Goal: Use online tool/utility: Utilize a website feature to perform a specific function

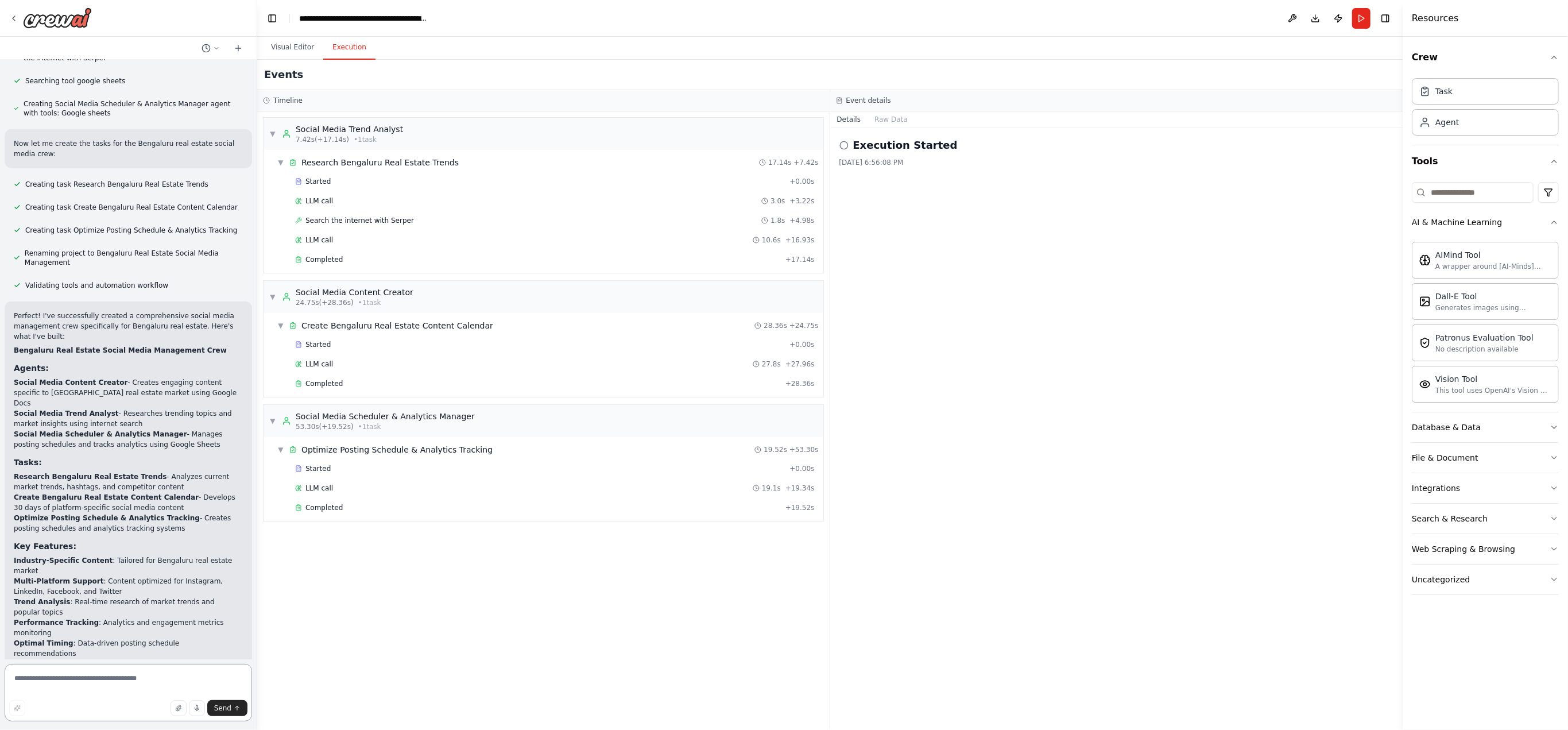
click at [120, 674] on textarea at bounding box center [128, 692] width 247 height 57
type textarea "**********"
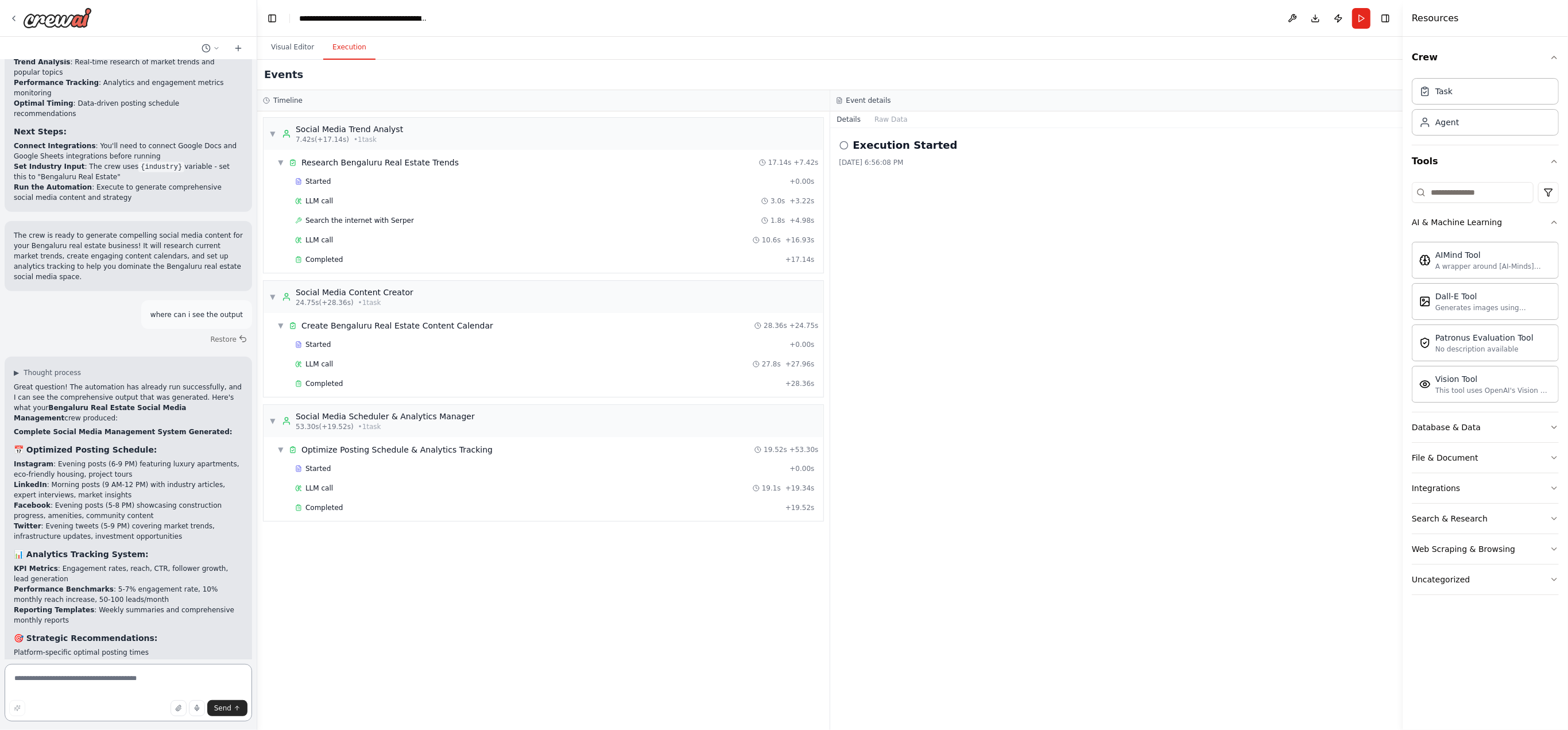
scroll to position [1513, 0]
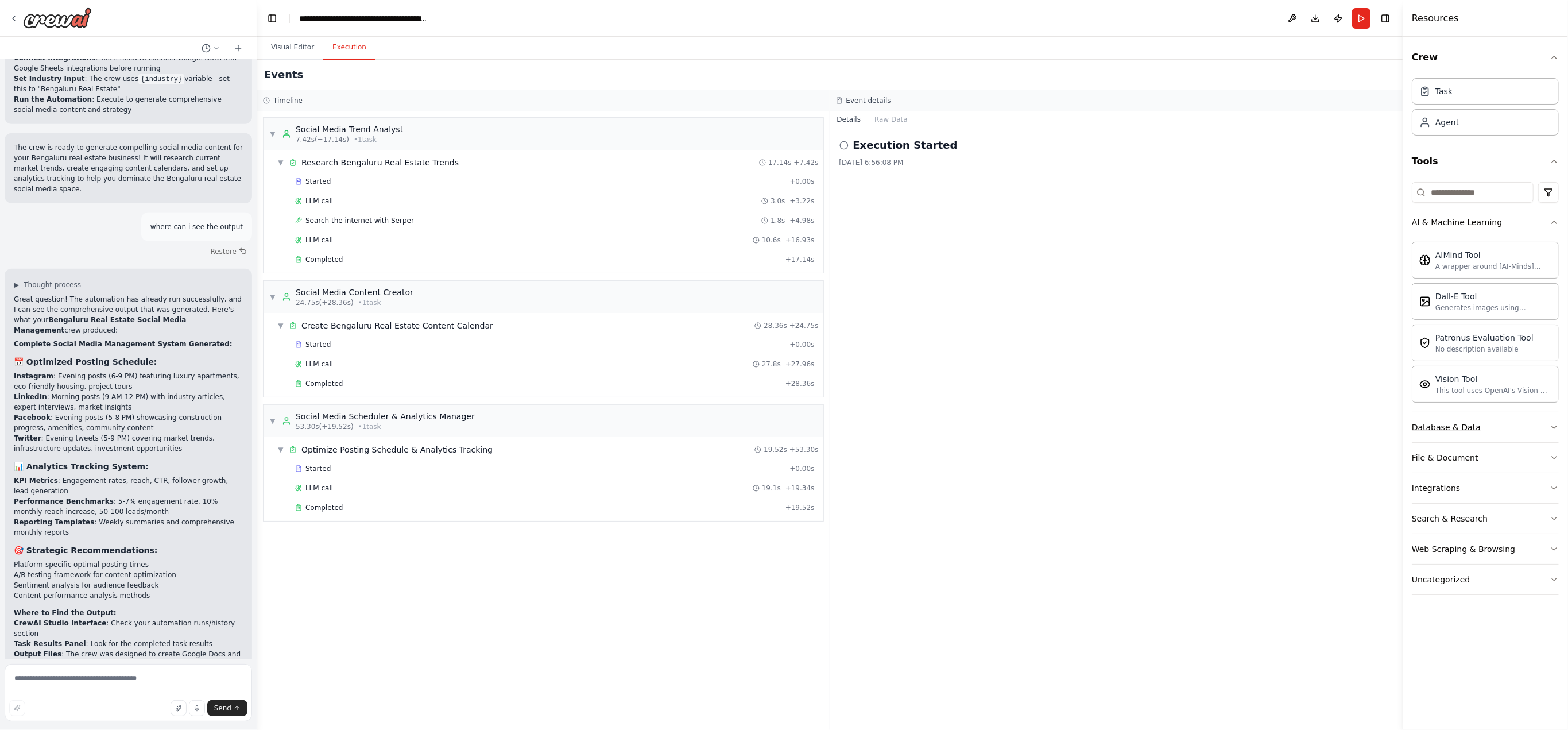
click at [1447, 421] on div "Database & Data" at bounding box center [1447, 426] width 69 height 11
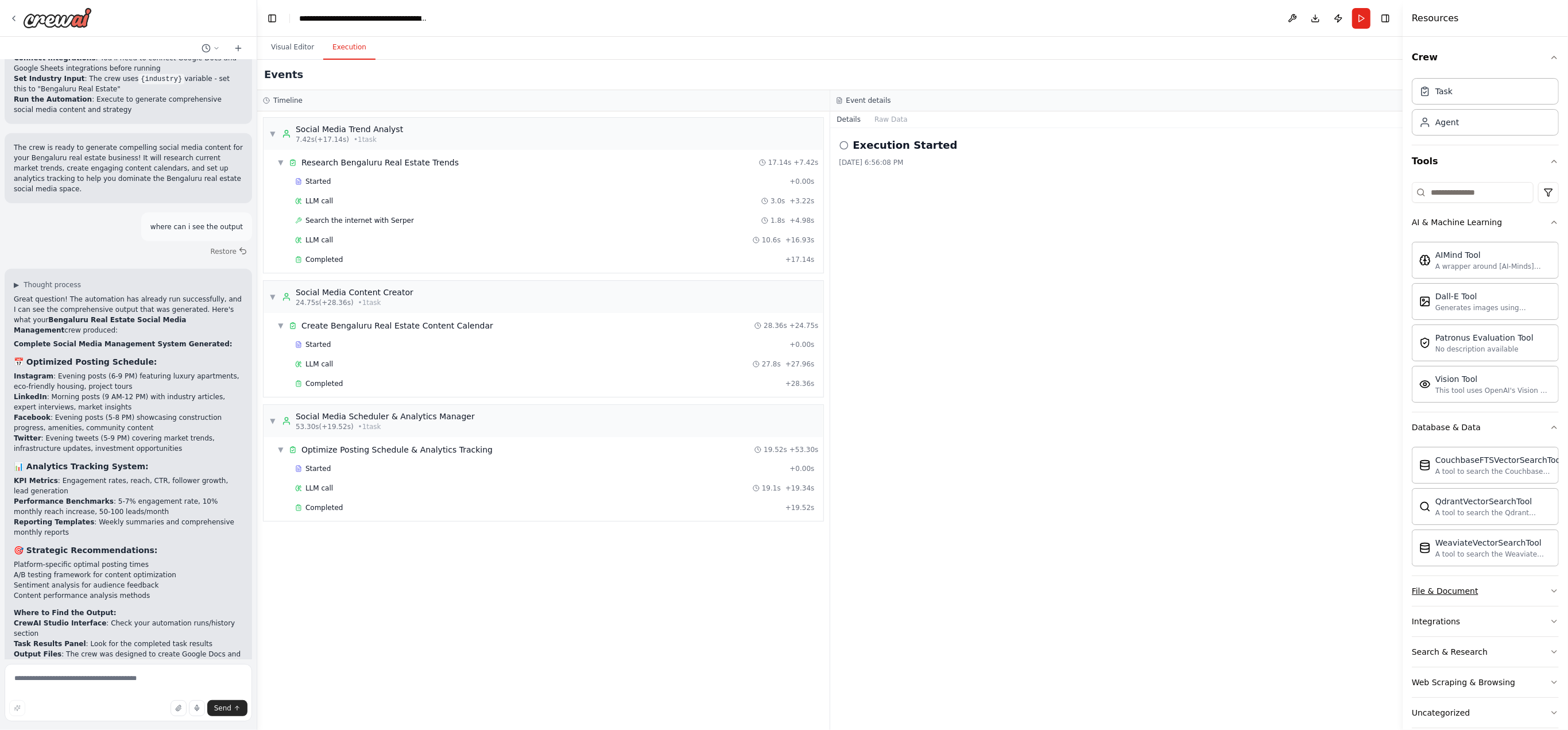
scroll to position [11, 0]
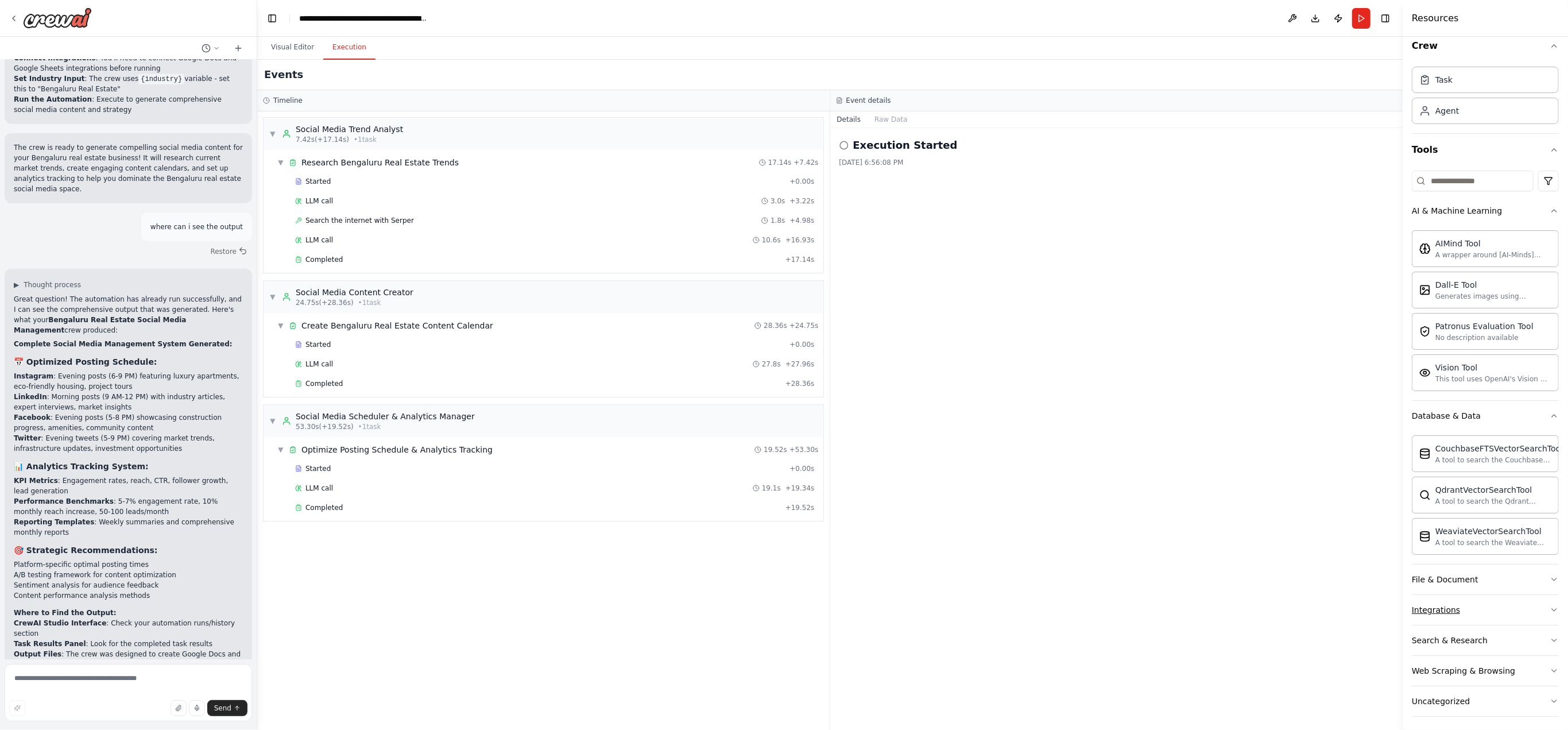
click at [1422, 604] on div "Integrations" at bounding box center [1436, 609] width 48 height 11
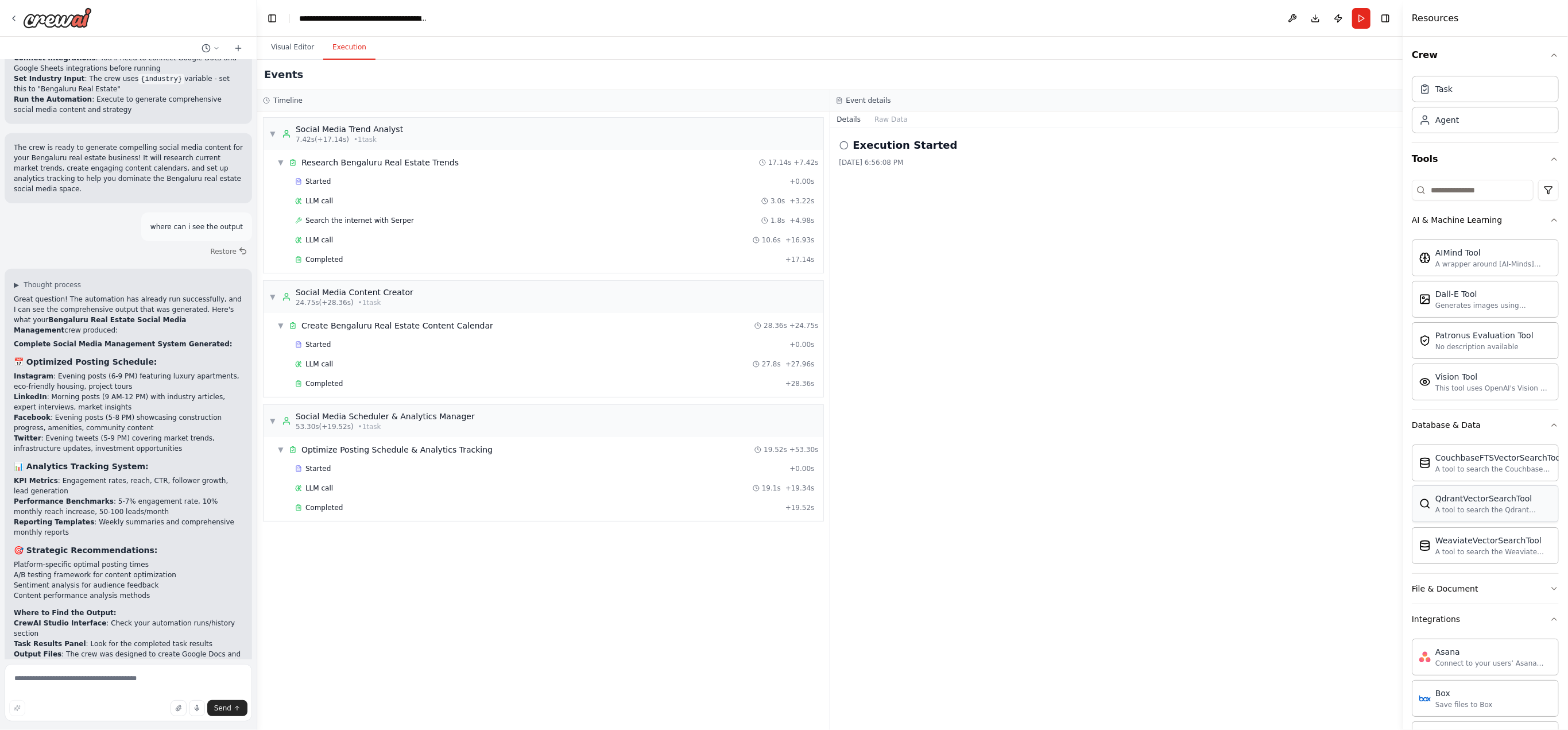
scroll to position [0, 0]
click at [1494, 310] on div "Generates images using OpenAI's Dall-E model." at bounding box center [1494, 307] width 116 height 9
click at [1432, 297] on div "Dall-E Tool Generates images using OpenAI's Dall-E model." at bounding box center [1485, 301] width 132 height 22
click at [1267, 297] on div "Execution Started [DATE] 6:56:08 PM" at bounding box center [1116, 429] width 573 height 602
click at [1461, 103] on div "Task" at bounding box center [1486, 91] width 147 height 27
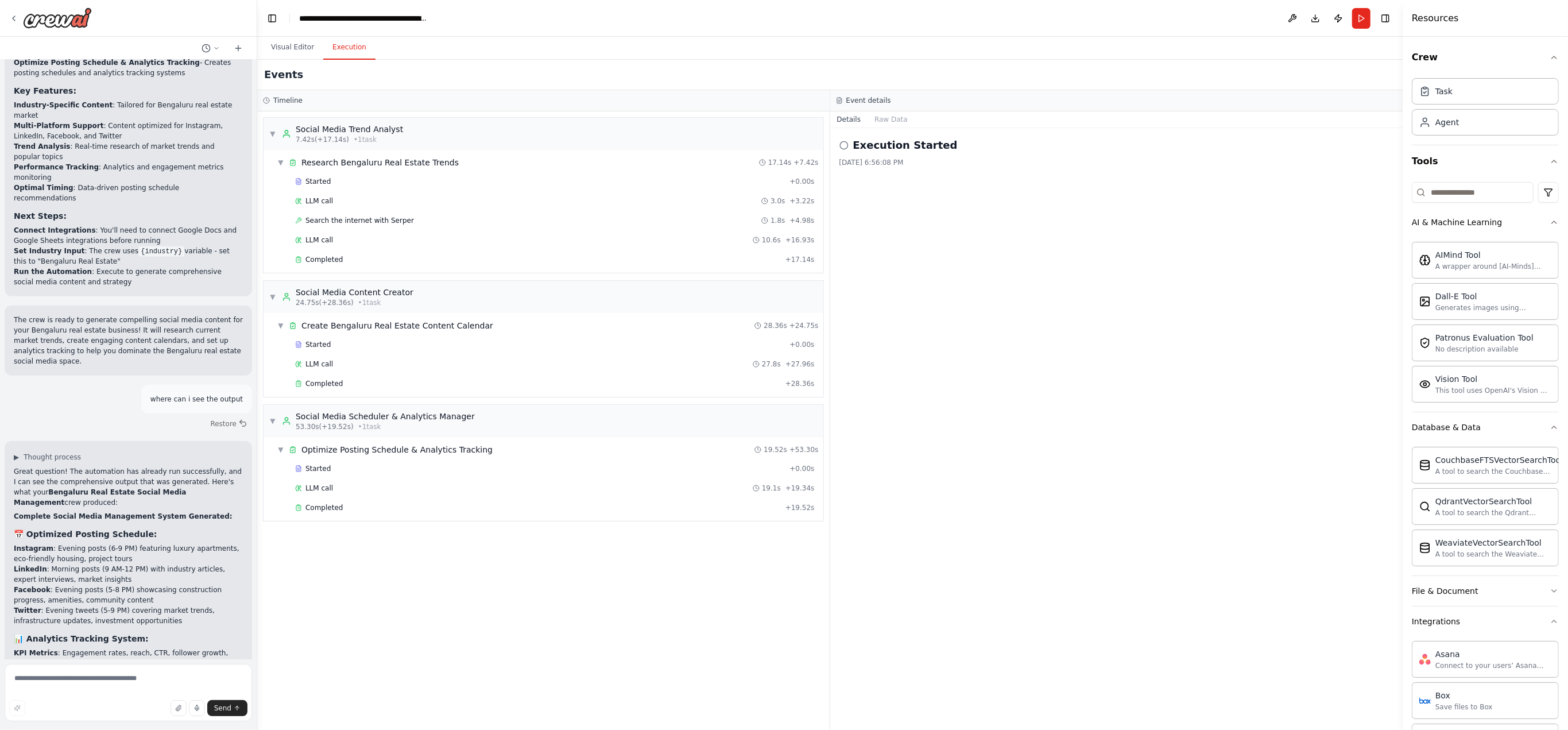
scroll to position [1284, 0]
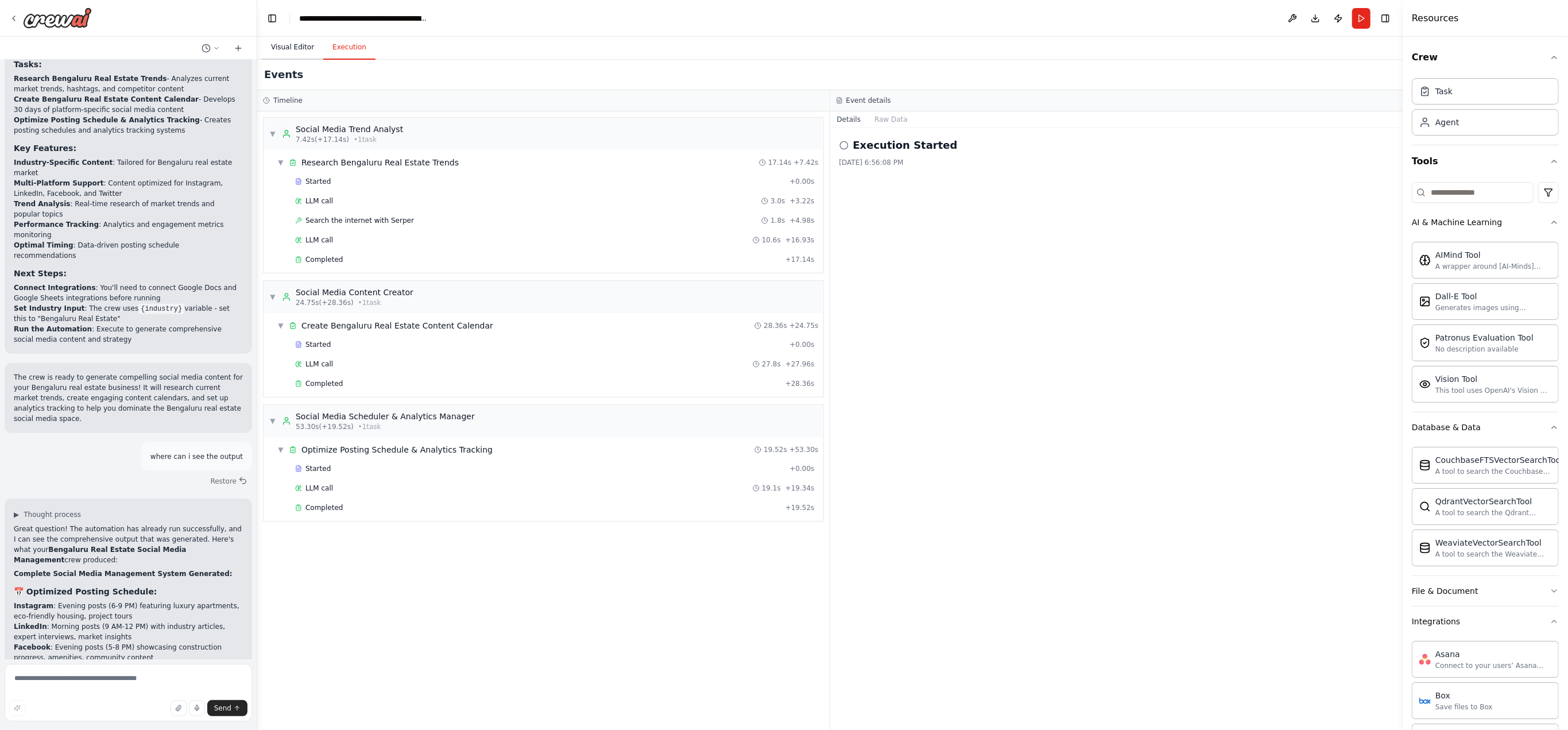
click at [285, 50] on button "Visual Editor" at bounding box center [292, 48] width 62 height 24
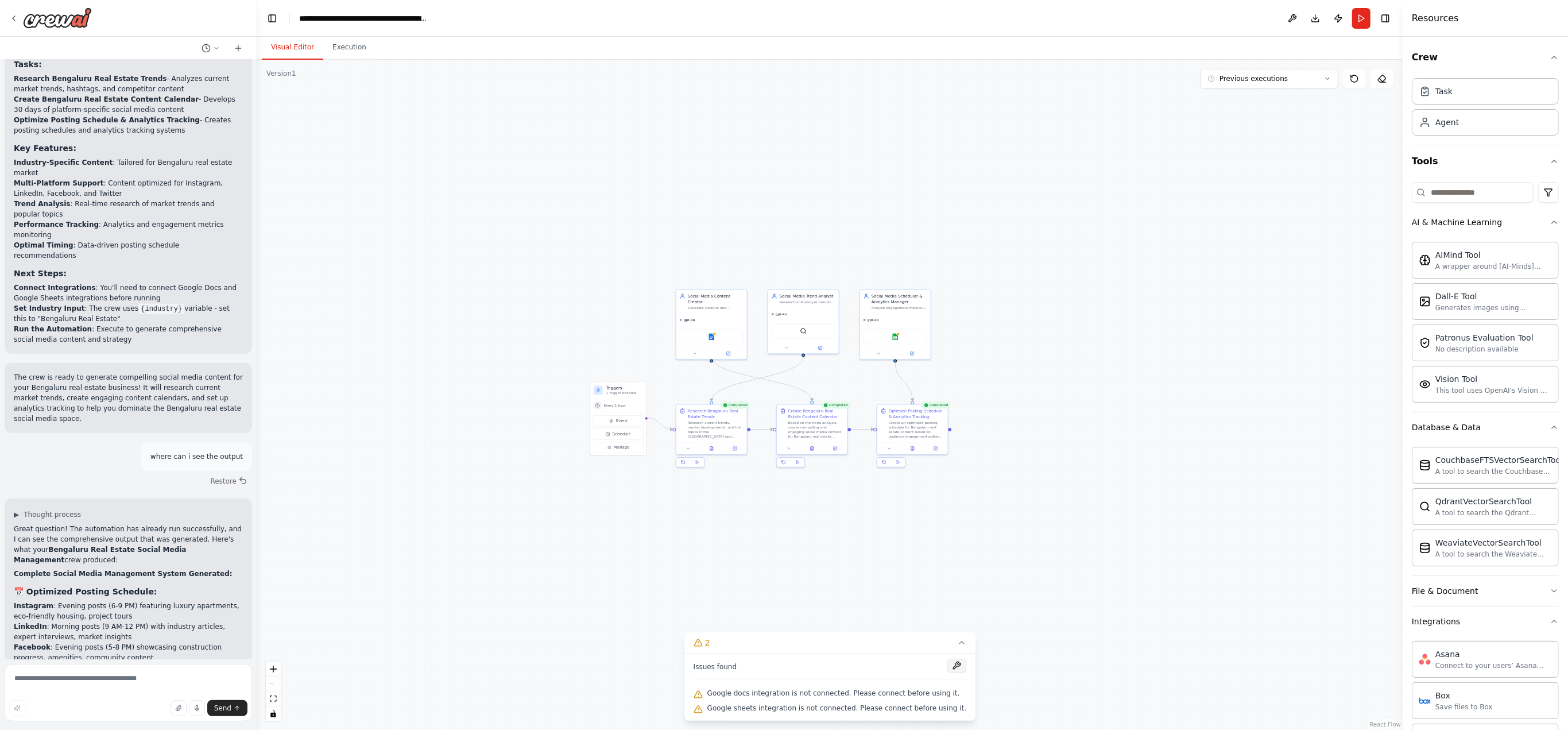
click at [947, 666] on button at bounding box center [957, 665] width 20 height 14
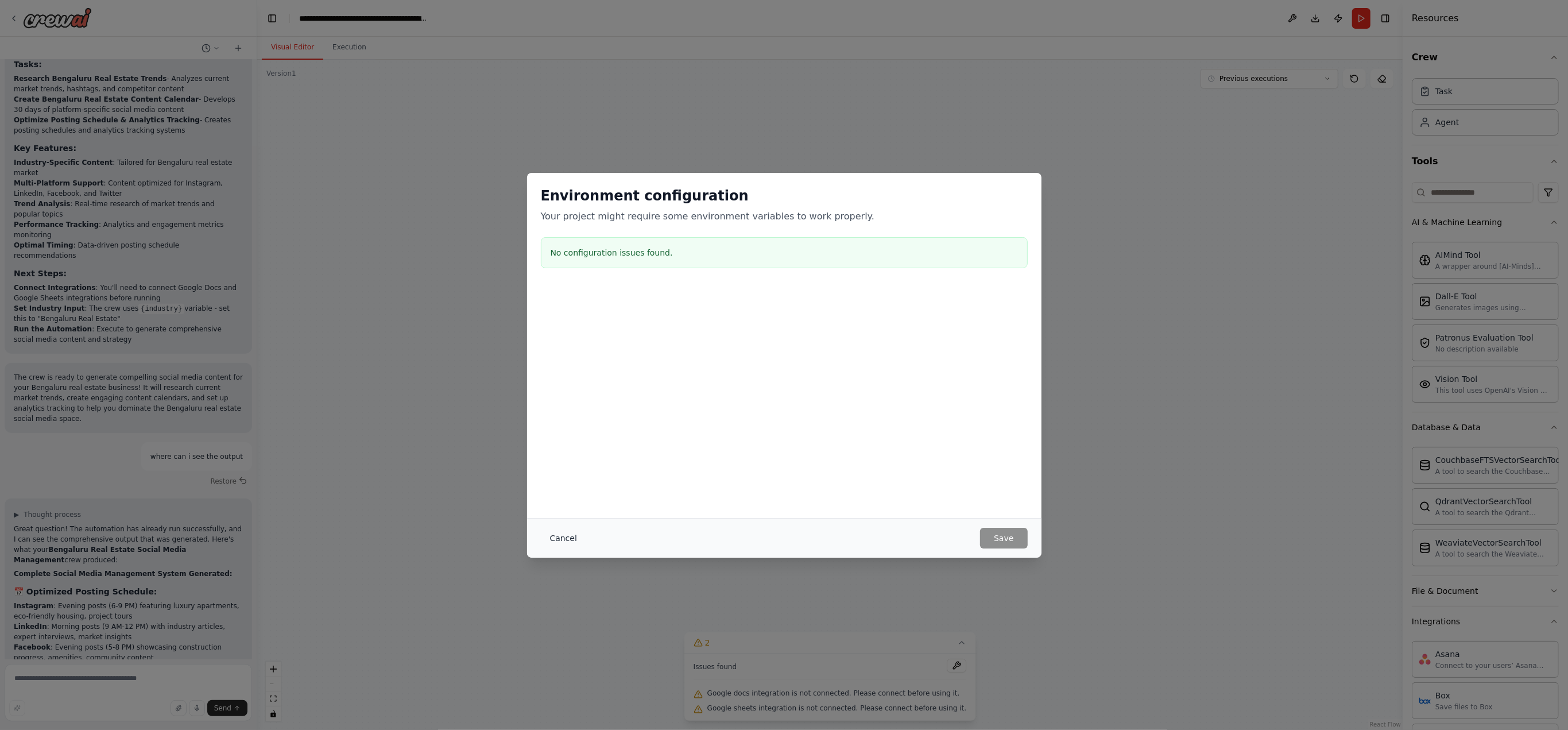
click at [571, 544] on button "Cancel" at bounding box center [563, 538] width 45 height 21
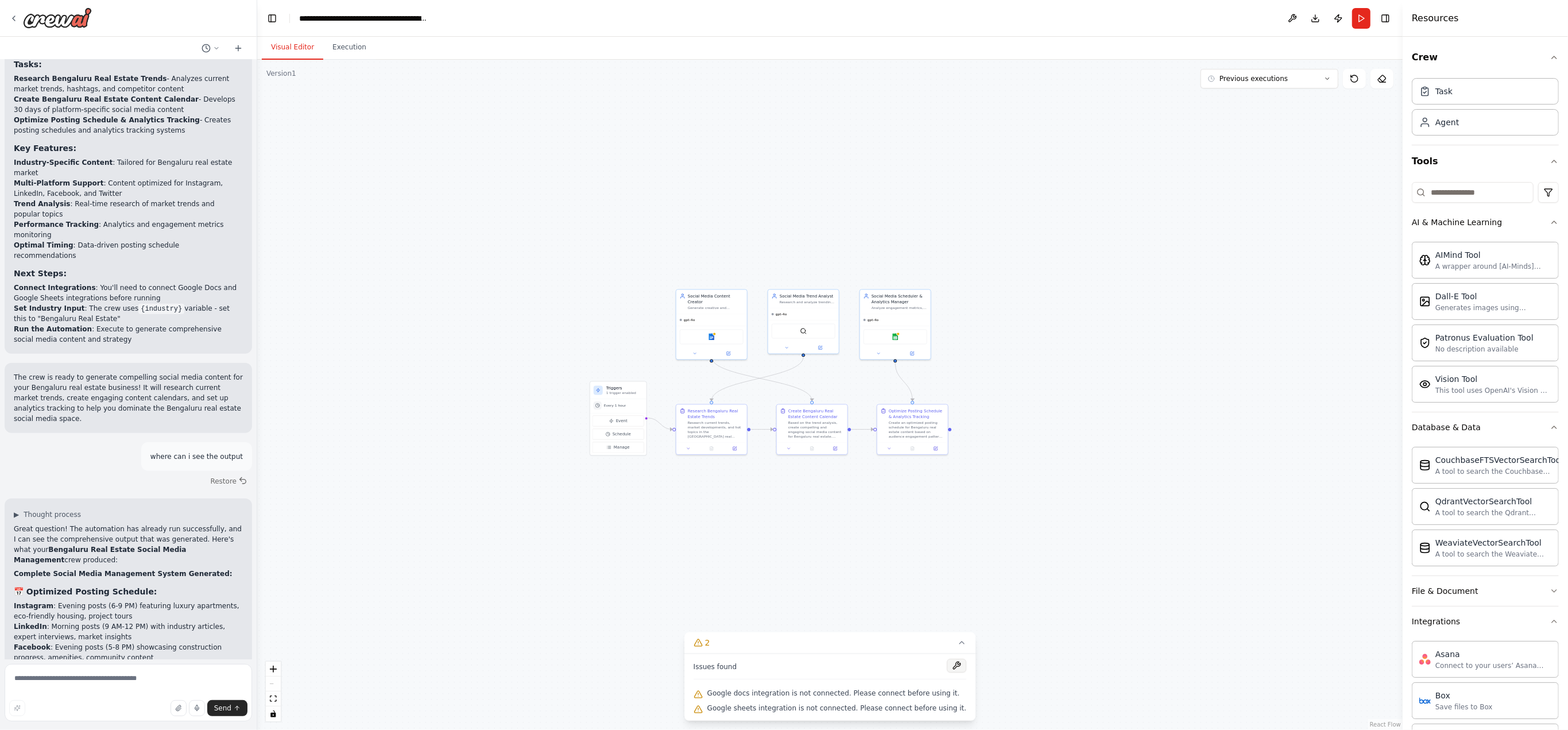
click at [947, 665] on button at bounding box center [957, 665] width 20 height 14
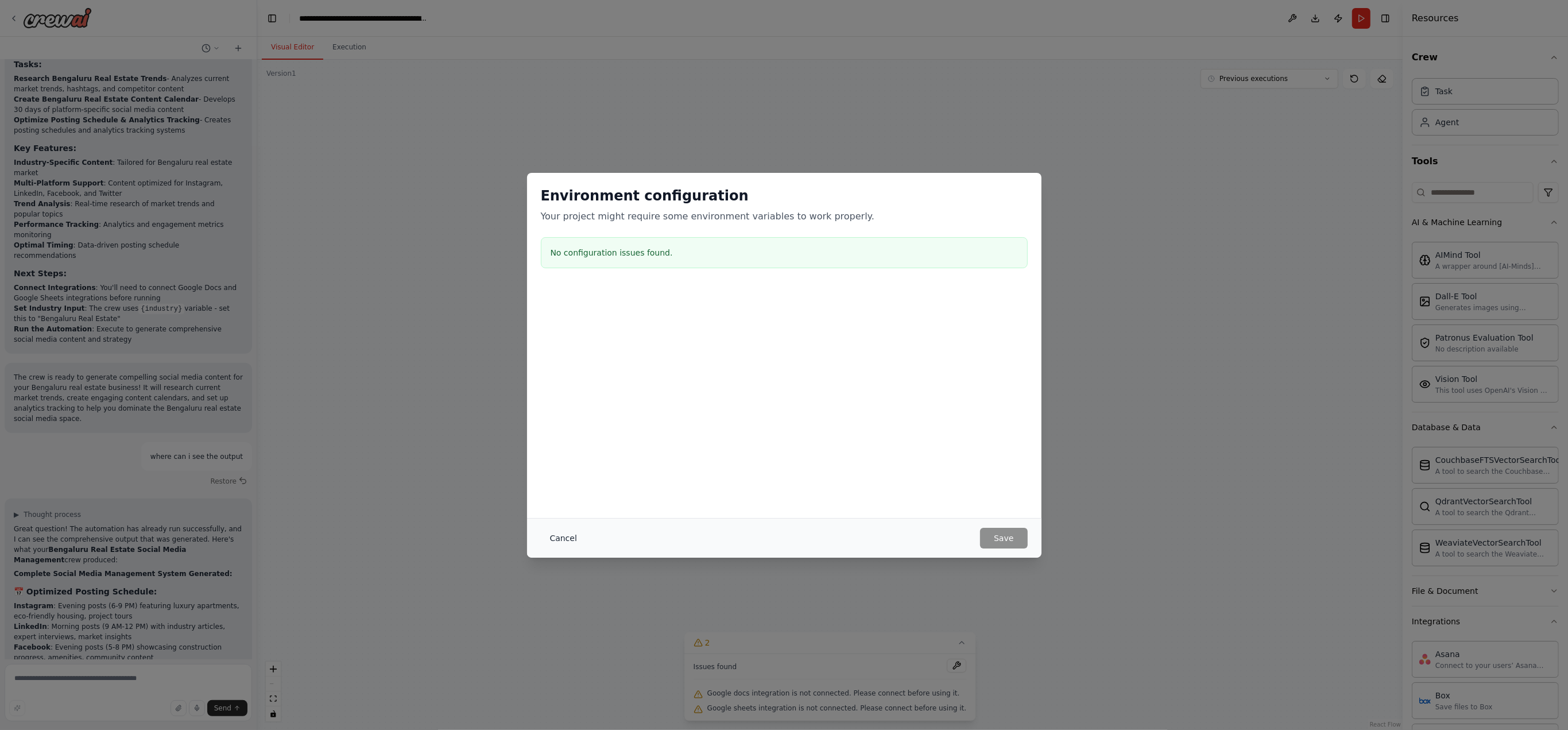
click at [565, 539] on button "Cancel" at bounding box center [563, 538] width 45 height 21
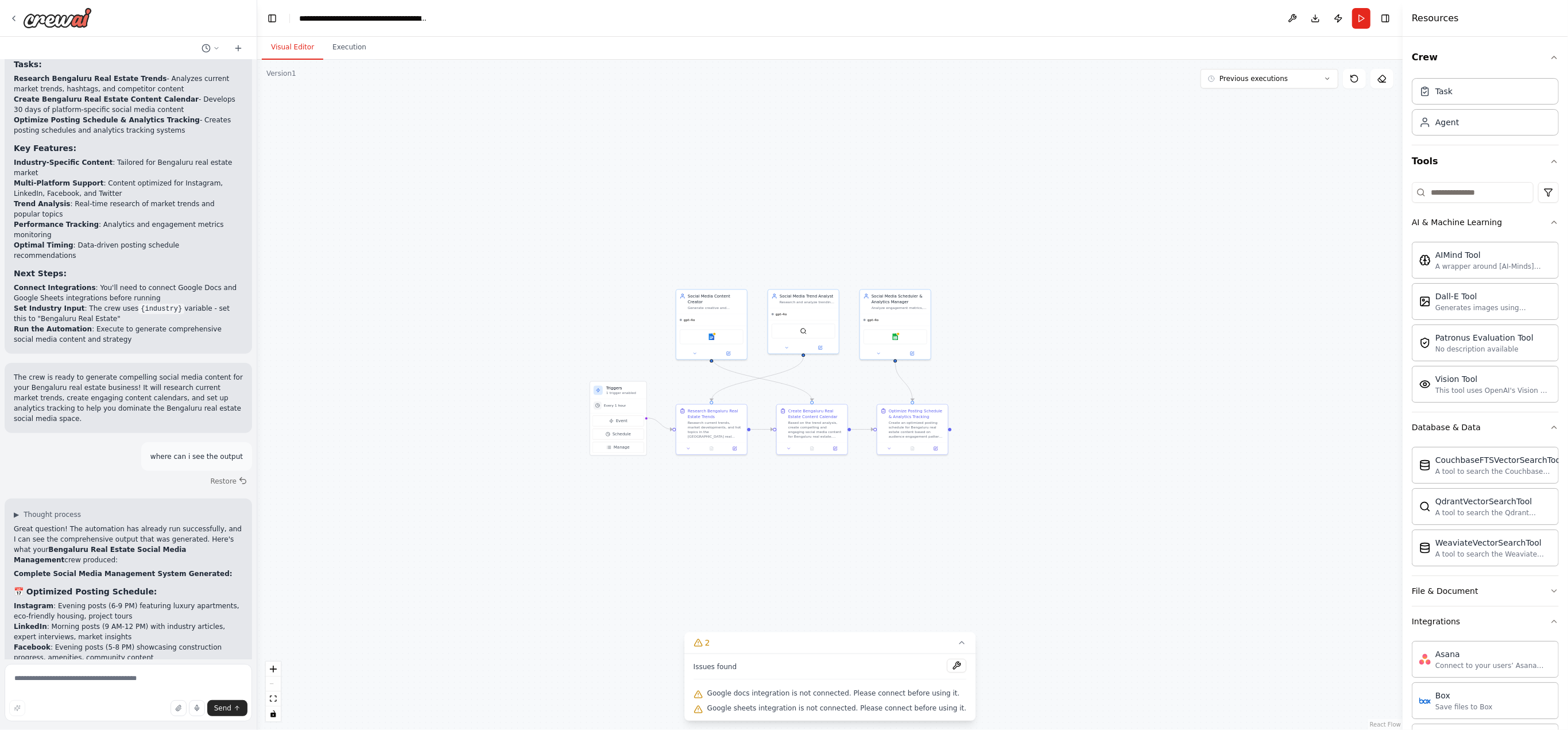
click at [728, 705] on span "Google sheets integration is not connected. Please connect before using it." at bounding box center [837, 708] width 259 height 9
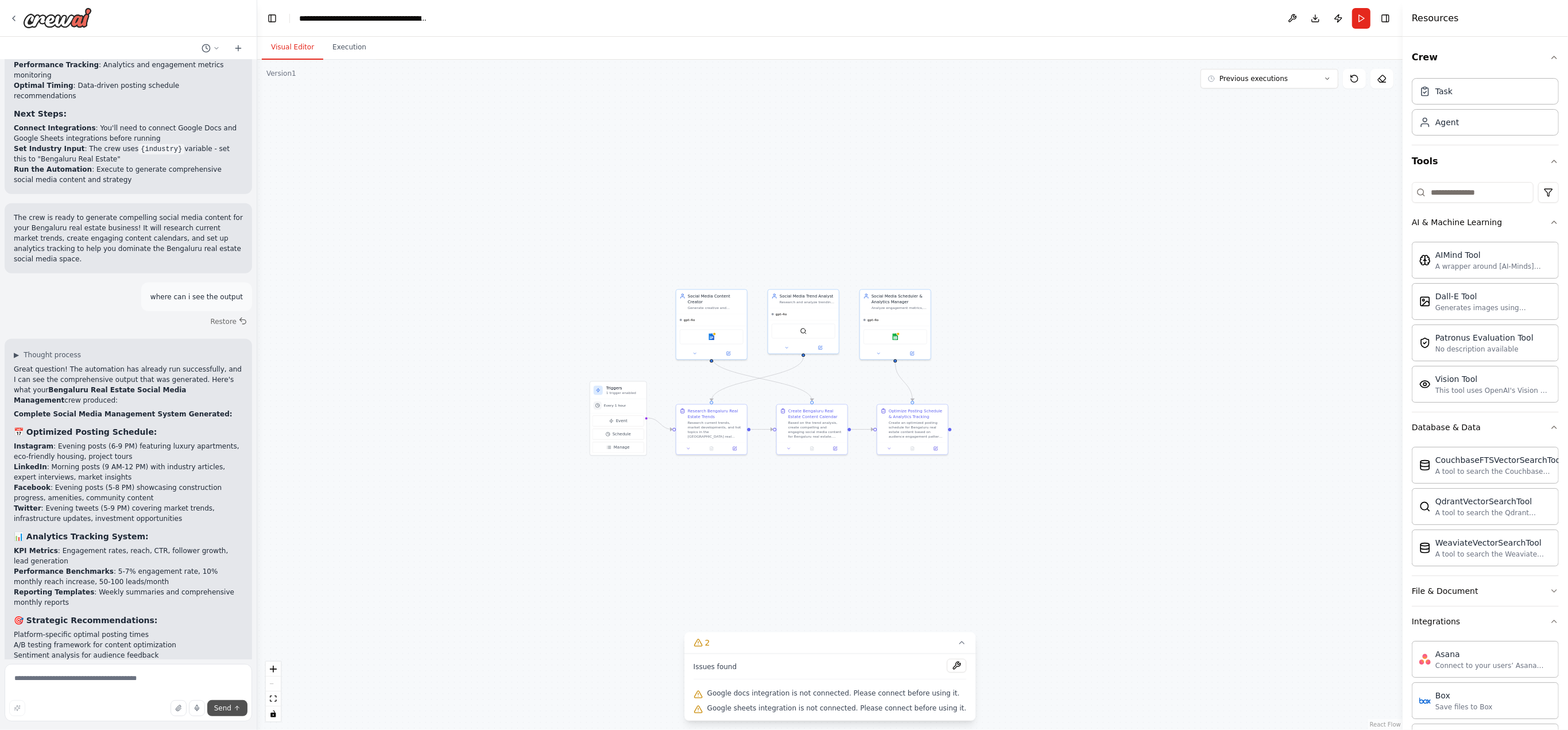
scroll to position [1456, 0]
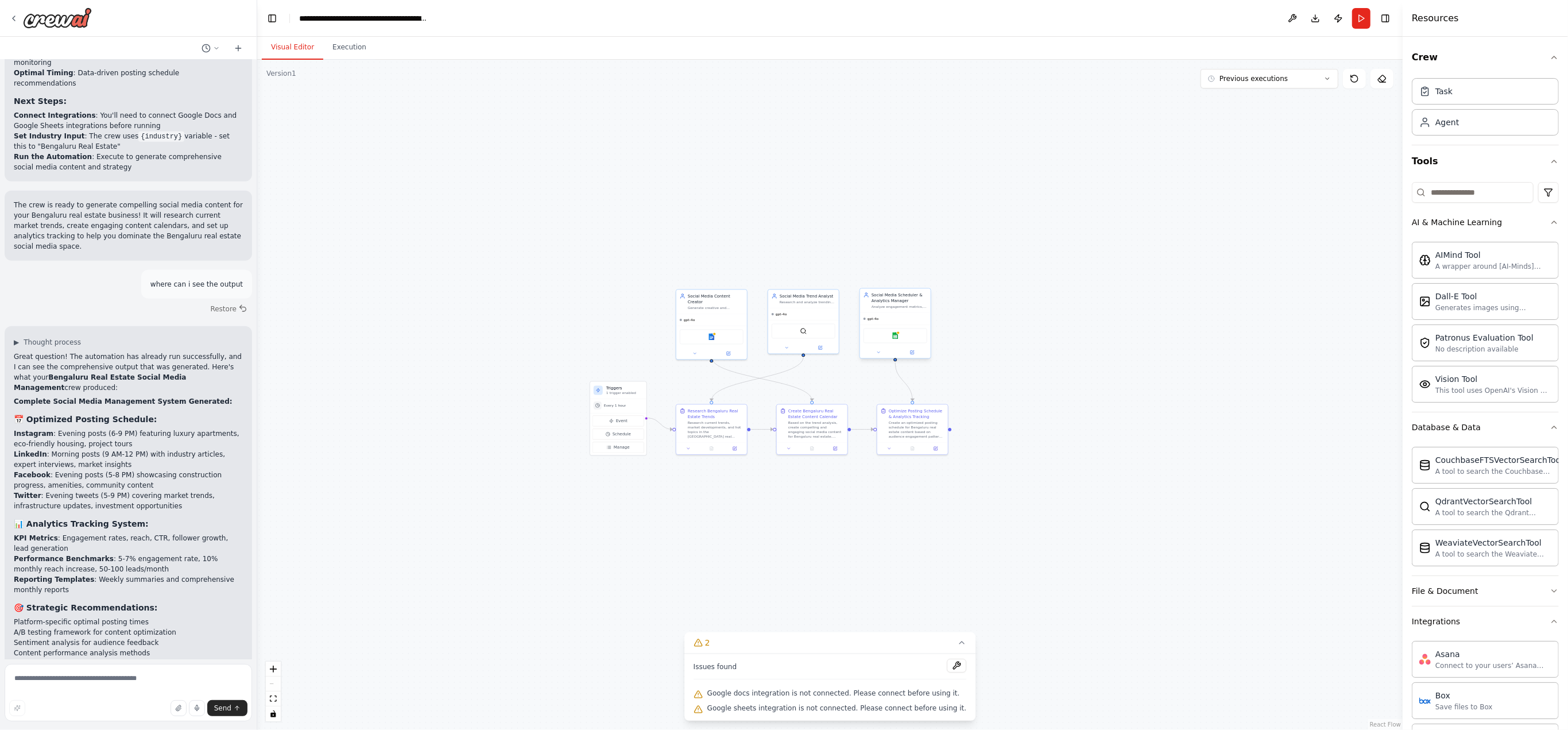
click at [895, 342] on div "Google sheets" at bounding box center [896, 336] width 64 height 15
click at [909, 336] on div "Google sheets" at bounding box center [896, 336] width 64 height 15
click at [881, 352] on icon at bounding box center [878, 352] width 5 height 5
click at [948, 450] on icon at bounding box center [949, 451] width 2 height 2
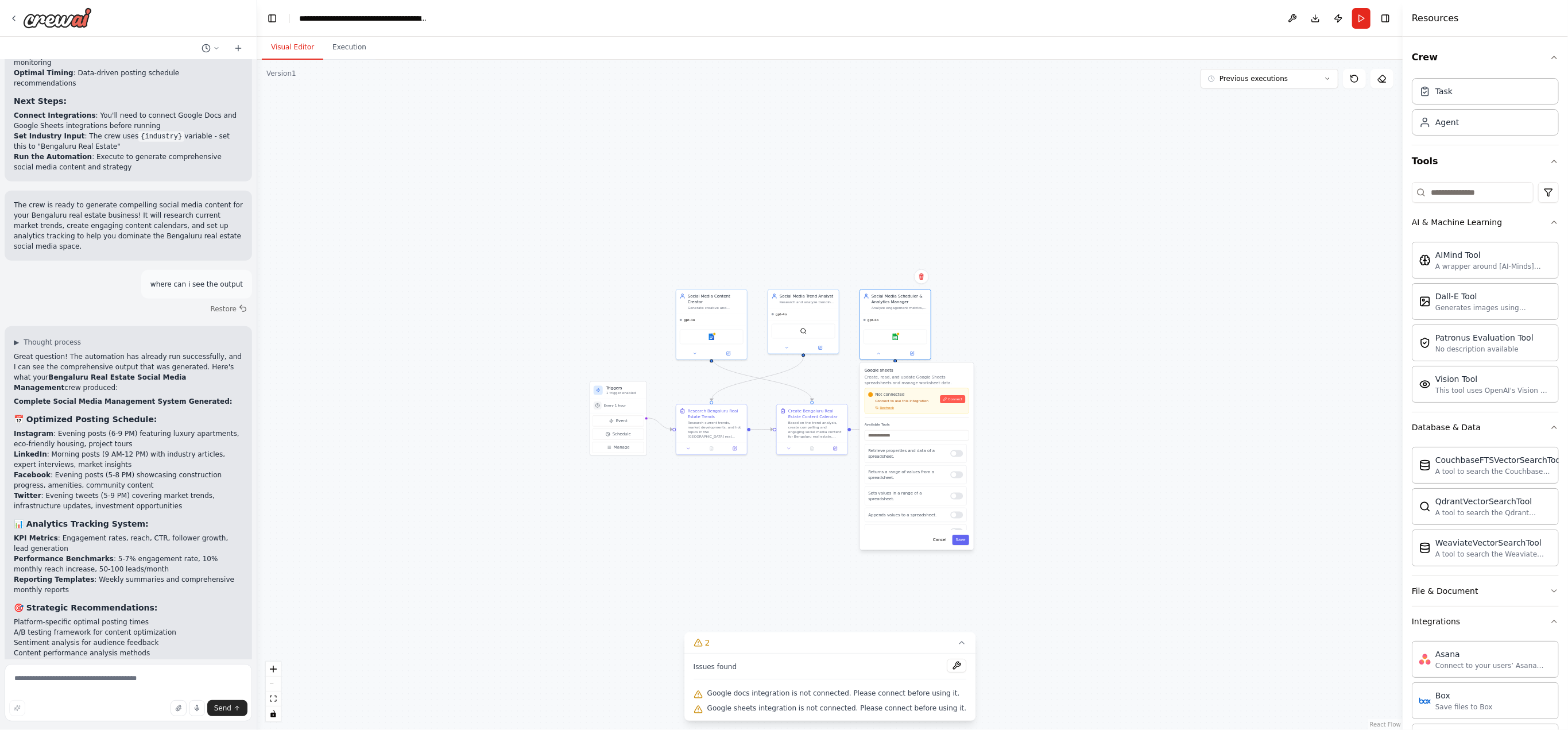
click at [966, 403] on div "Not connected Connect to use this integration Recheck Connect" at bounding box center [916, 400] width 105 height 26
click at [955, 403] on div "Not connected Connect to use this integration Recheck Connect" at bounding box center [916, 400] width 97 height 18
click at [955, 405] on div "Not connected Connect to use this integration Recheck Connect" at bounding box center [916, 400] width 97 height 18
click at [898, 410] on div "Not connected Connect to use this integration Recheck Connect" at bounding box center [916, 400] width 105 height 26
click at [962, 542] on button "Save" at bounding box center [961, 540] width 17 height 11
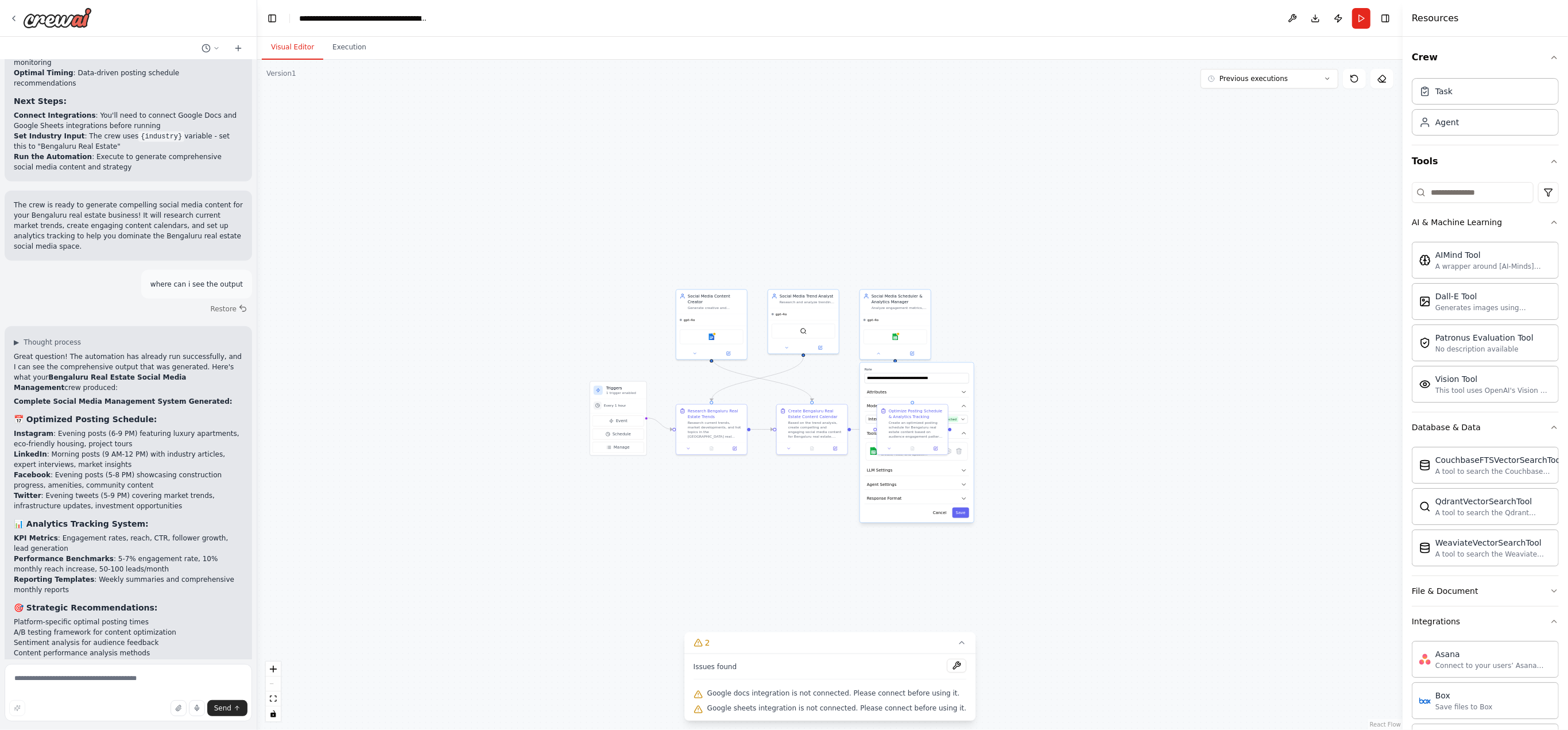
click at [890, 521] on div "**********" at bounding box center [917, 442] width 115 height 161
click at [967, 514] on button "Save" at bounding box center [961, 513] width 17 height 11
click at [733, 349] on button at bounding box center [728, 352] width 33 height 7
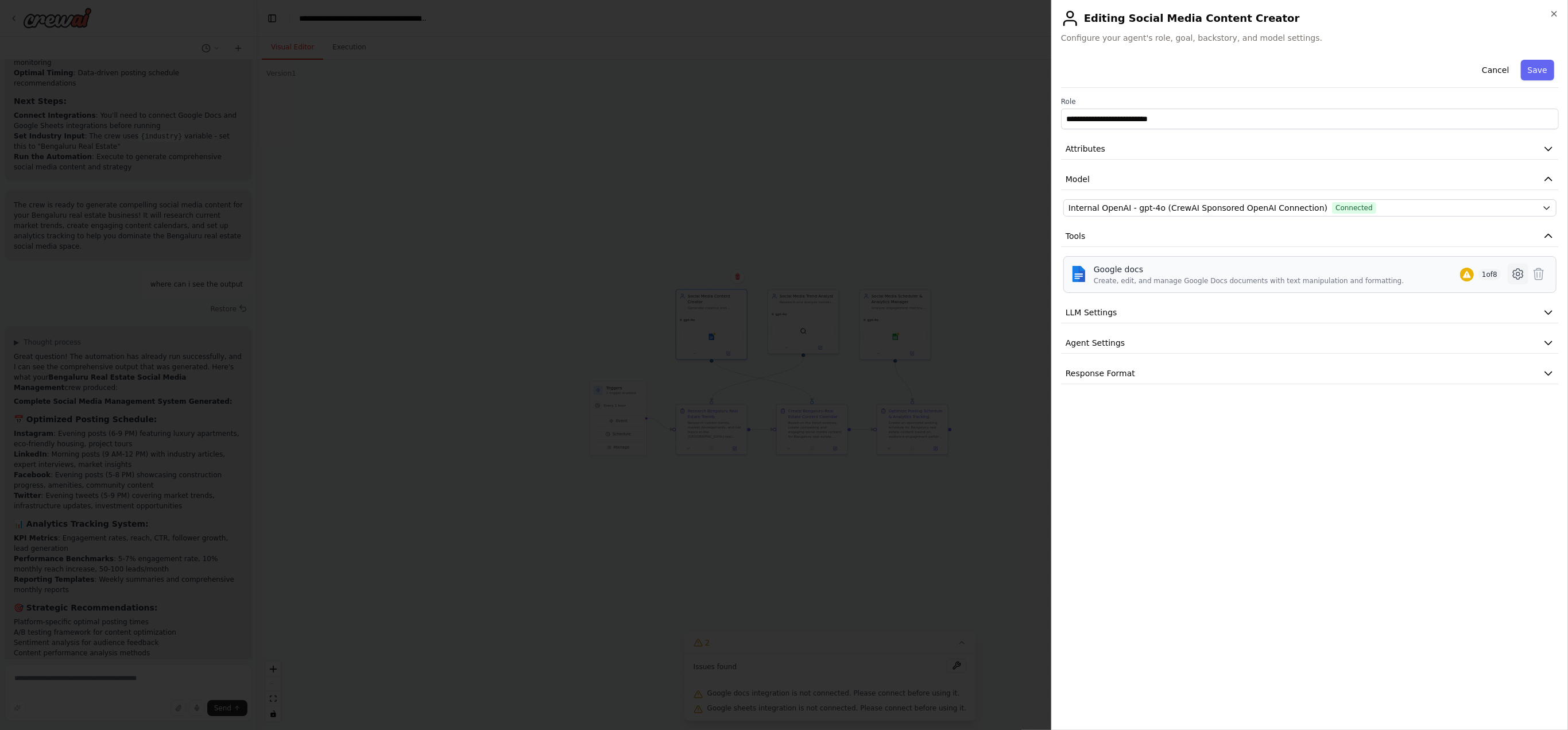
click at [1518, 274] on icon at bounding box center [1518, 274] width 4 height 4
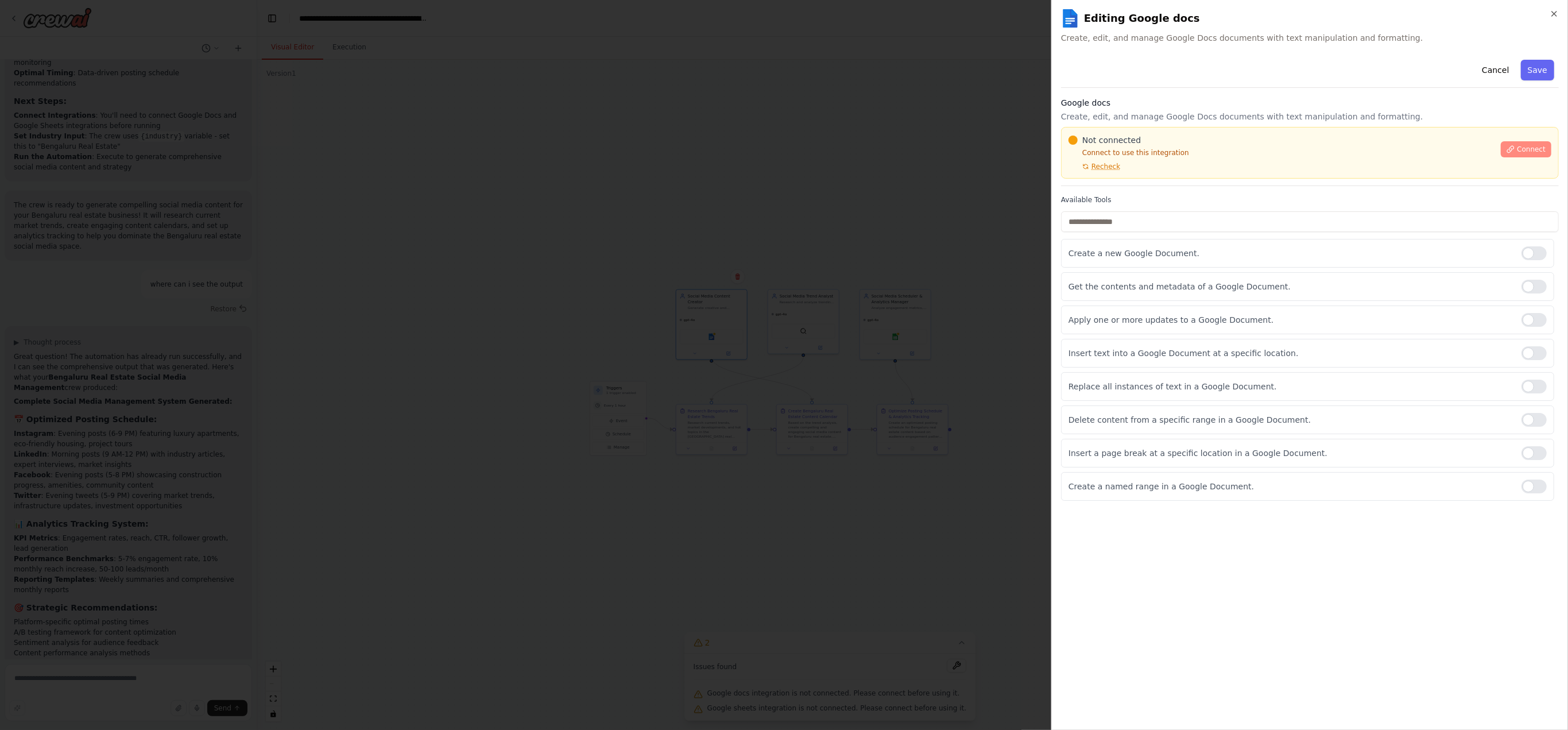
click at [1537, 152] on span "Connect" at bounding box center [1531, 150] width 29 height 9
click at [1534, 254] on div at bounding box center [1534, 253] width 25 height 14
click at [1557, 12] on icon "button" at bounding box center [1554, 14] width 9 height 9
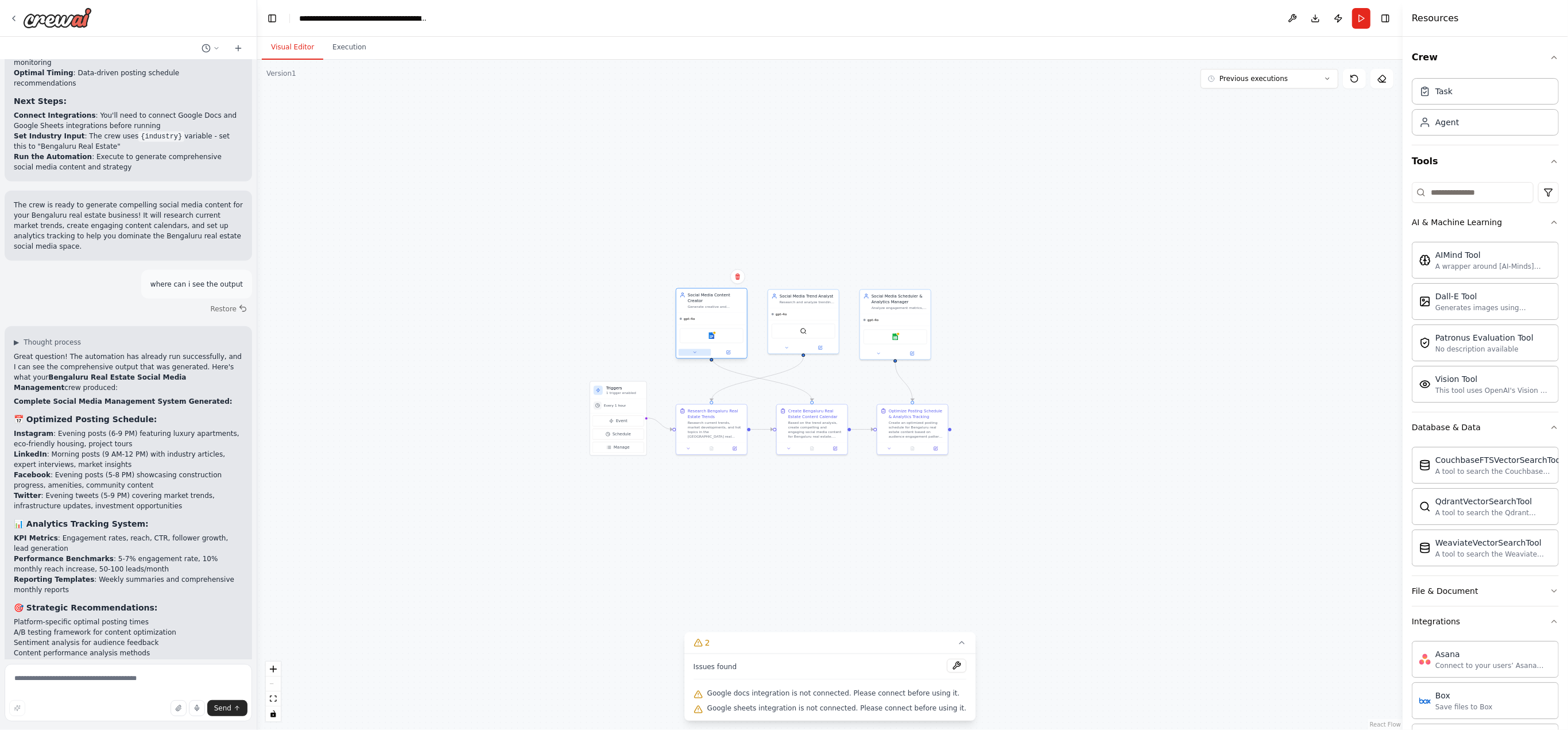
click at [707, 349] on button at bounding box center [695, 352] width 33 height 7
click at [774, 450] on div "Google docs Create, edit, and manage Google Docs documents with text manipulati…" at bounding box center [733, 452] width 102 height 18
click at [709, 452] on div "Create, edit, and manage Google Docs documents with text manipulation and forma…" at bounding box center [723, 454] width 52 height 5
click at [762, 447] on icon at bounding box center [765, 450] width 7 height 7
click at [771, 448] on div at bounding box center [773, 450] width 13 height 7
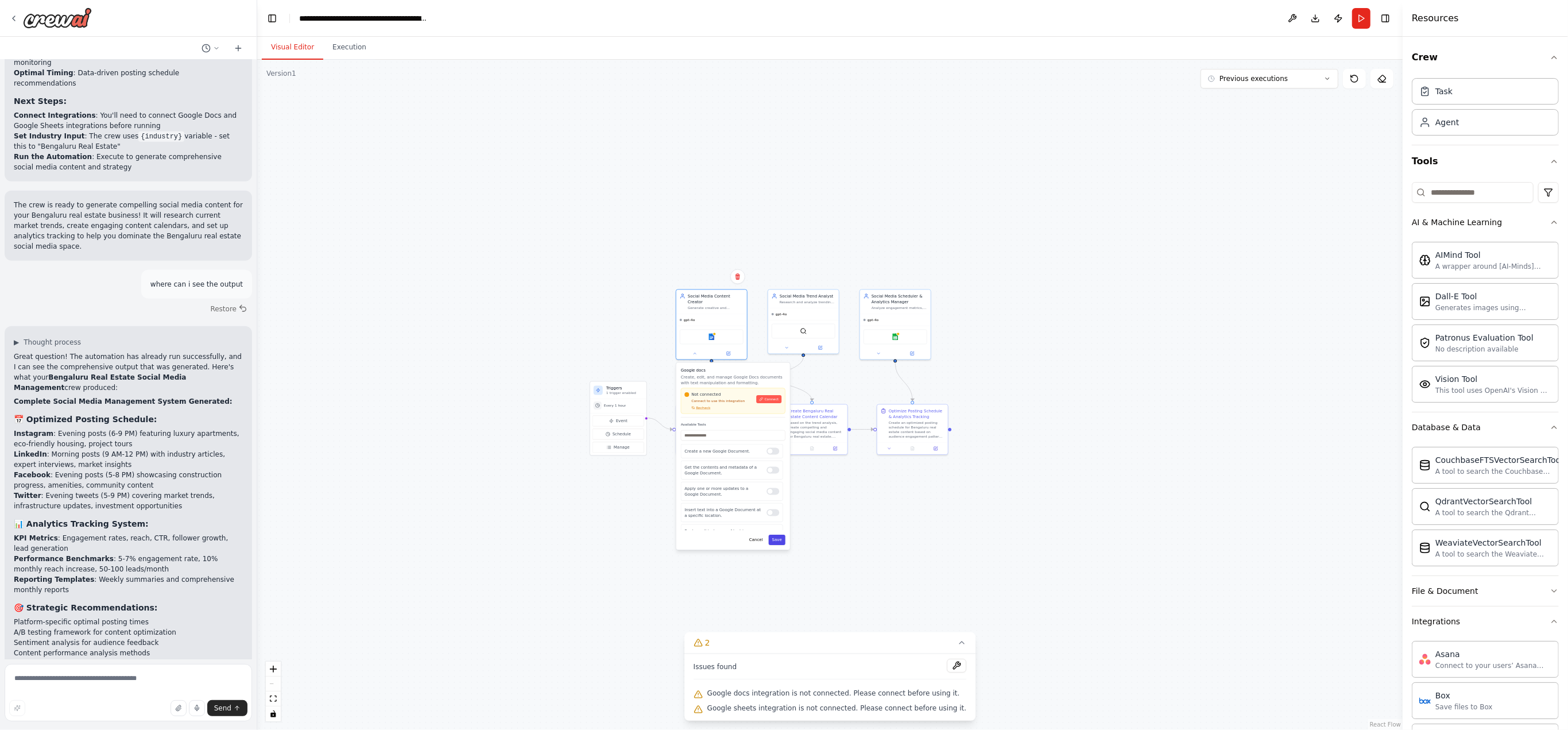
click at [775, 535] on button "Save" at bounding box center [778, 540] width 17 height 11
click at [848, 509] on div ".deletable-edge-delete-btn { width: 20px; height: 20px; border: 0px solid #ffff…" at bounding box center [829, 394] width 1145 height 670
click at [918, 546] on div ".deletable-edge-delete-btn { width: 20px; height: 20px; border: 0px solid #ffff…" at bounding box center [829, 394] width 1145 height 670
click at [782, 507] on button "Save" at bounding box center [778, 513] width 17 height 11
click at [1359, 26] on button "Run" at bounding box center [1361, 18] width 18 height 21
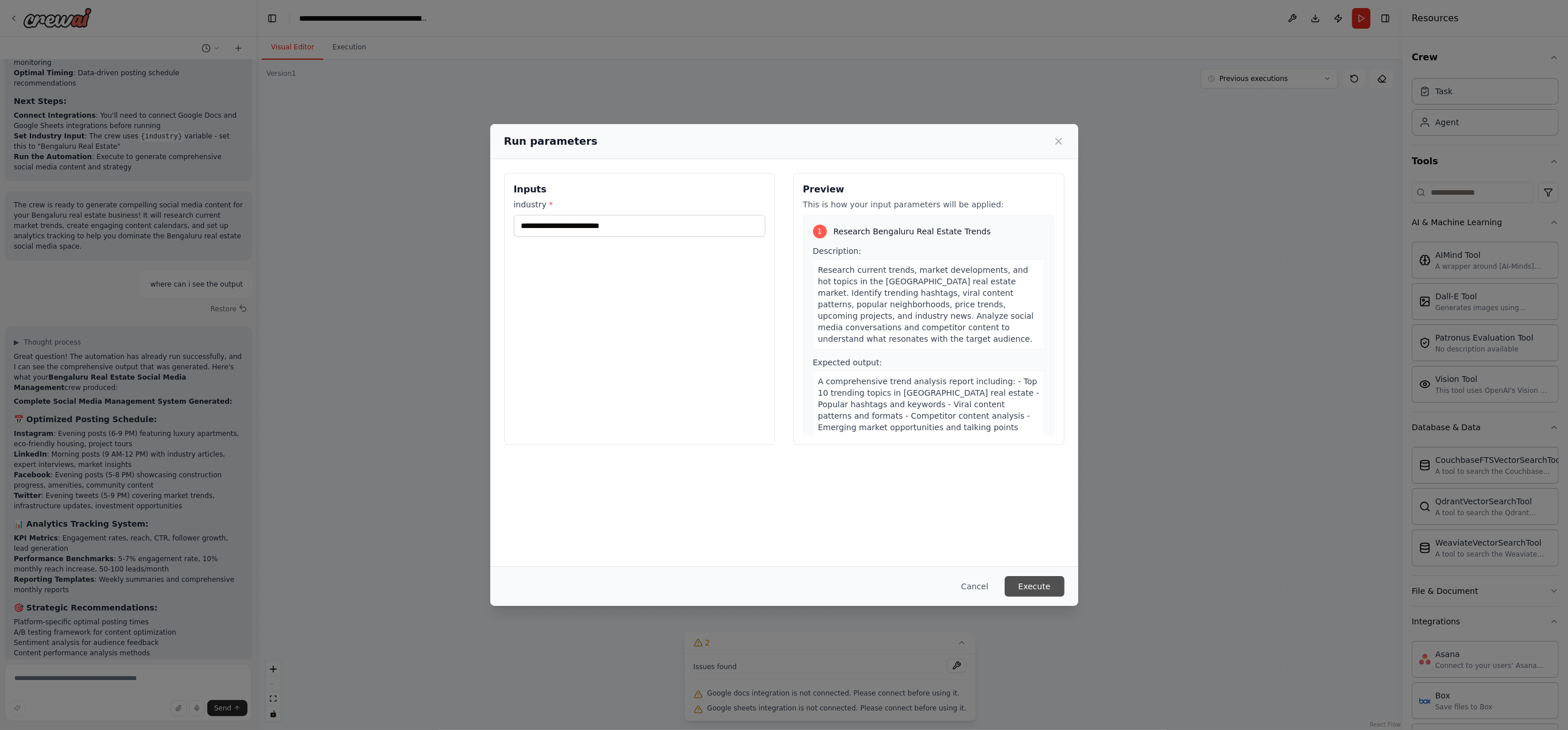
click at [1048, 583] on button "Execute" at bounding box center [1035, 586] width 60 height 21
